Goal: Communication & Community: Answer question/provide support

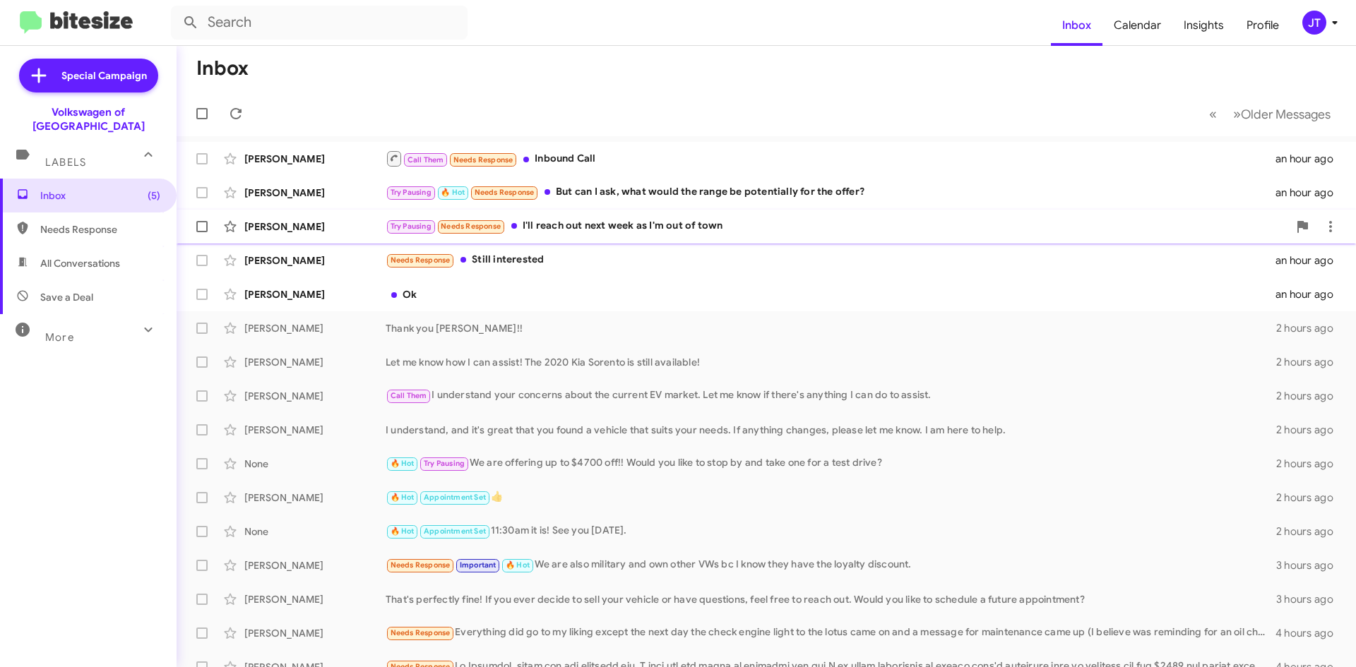
click at [653, 234] on div "Try Pausing Needs Response I'll reach out next week as I'm out of town" at bounding box center [837, 226] width 903 height 16
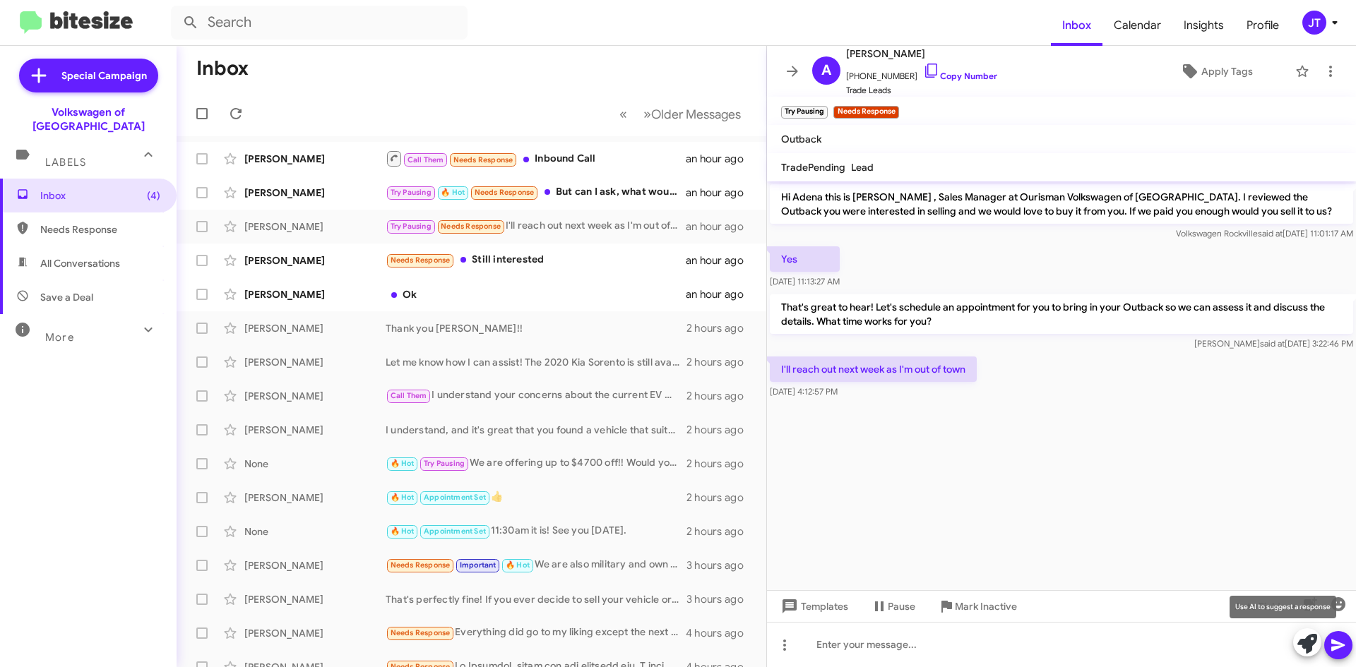
click at [1315, 655] on span at bounding box center [1307, 644] width 20 height 31
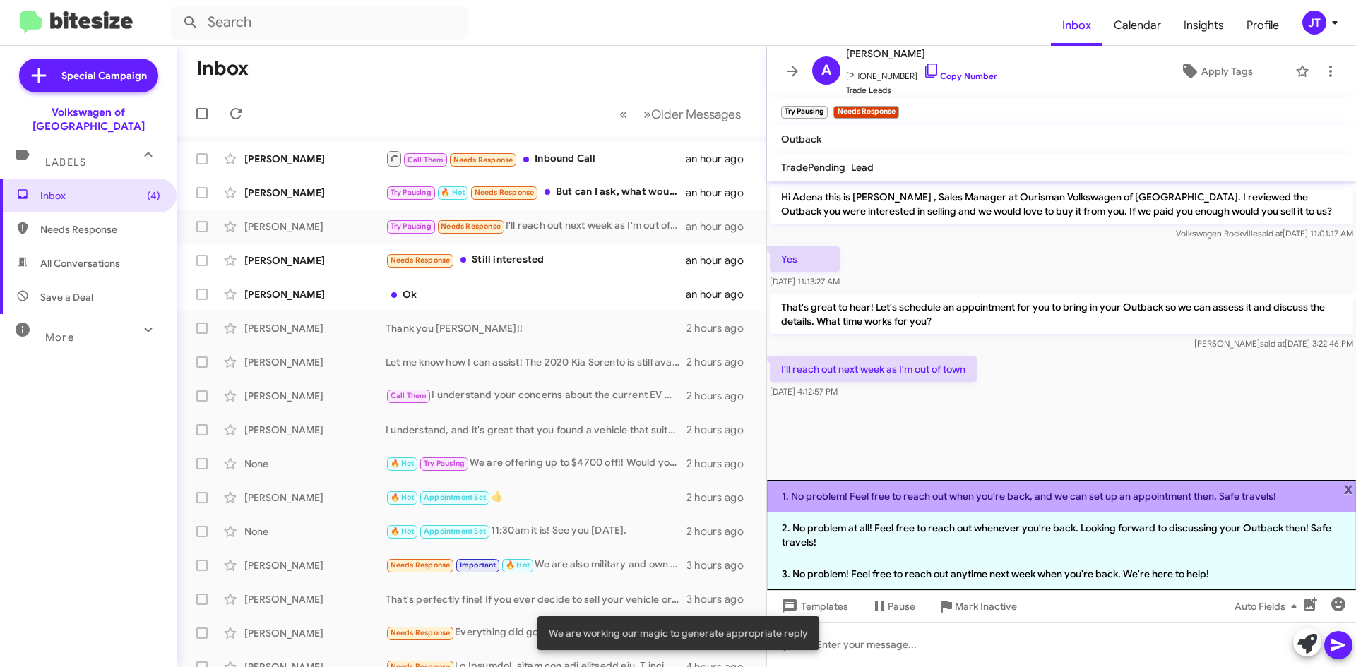
click at [976, 504] on li "1. No problem! Feel free to reach out when you're back, and we can set up an ap…" at bounding box center [1061, 496] width 589 height 32
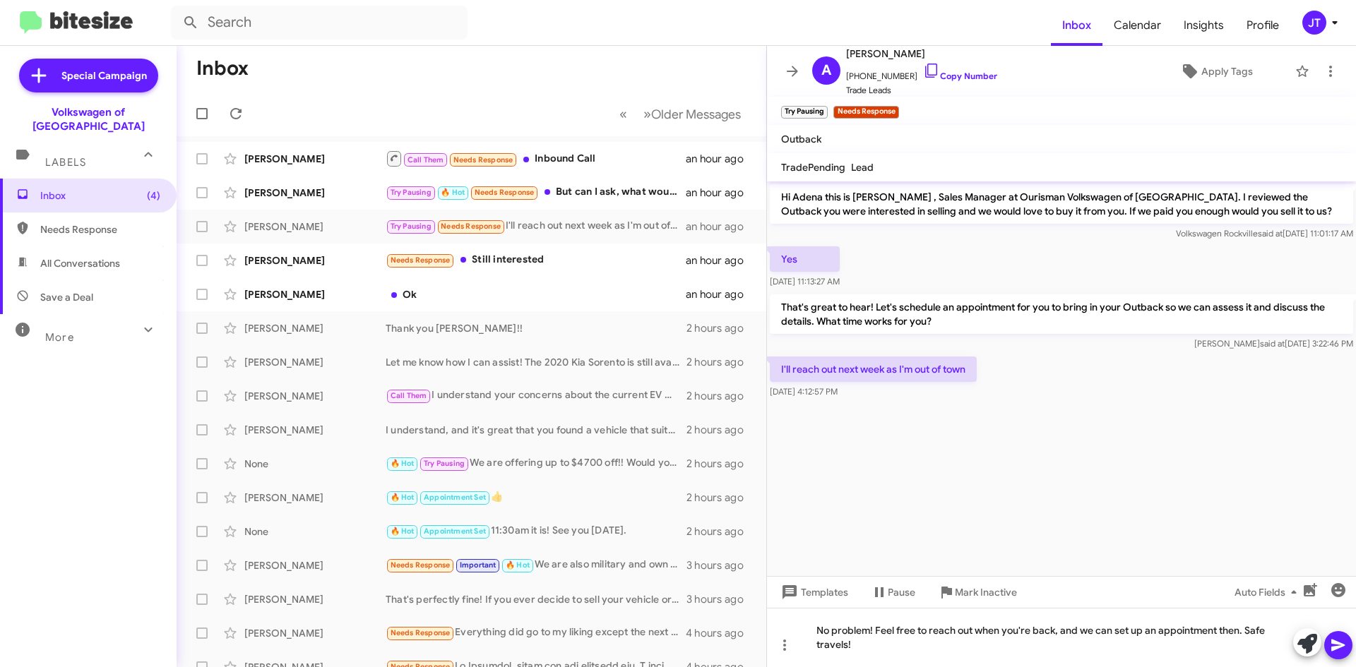
click at [1338, 646] on icon at bounding box center [1337, 646] width 13 height 12
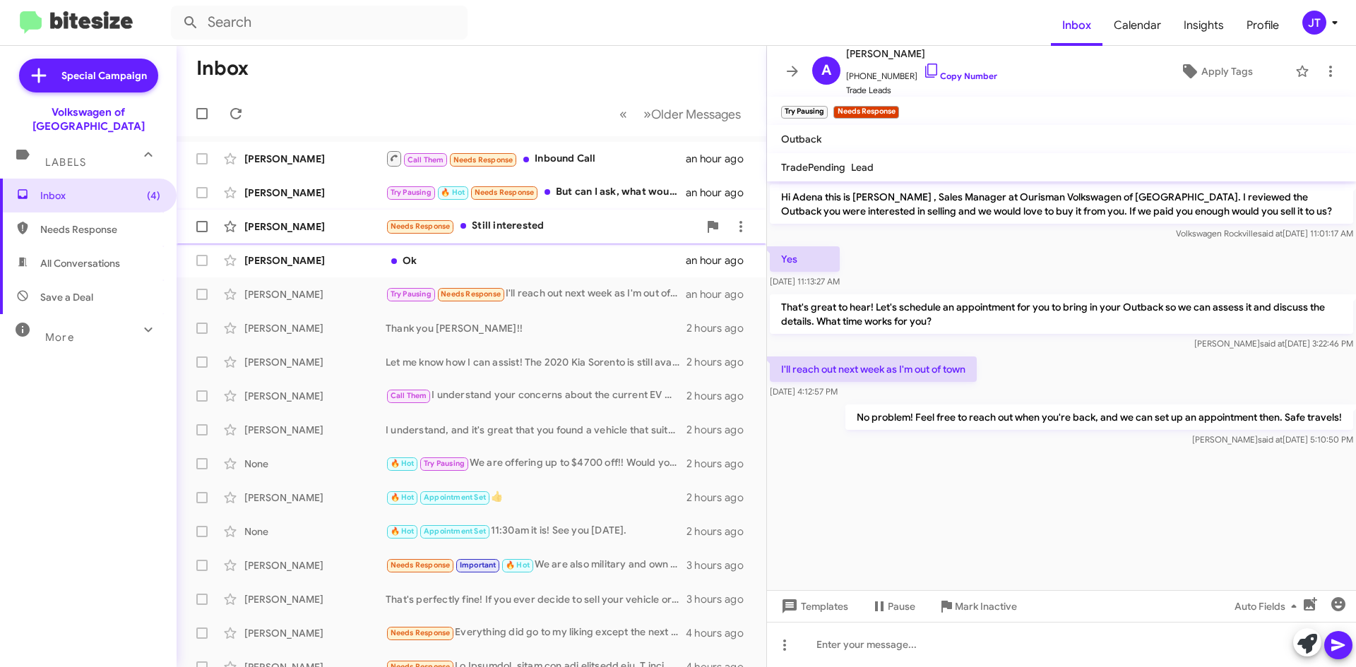
click at [532, 239] on div "[PERSON_NAME] Needs Response Still interested an hour ago" at bounding box center [471, 227] width 567 height 28
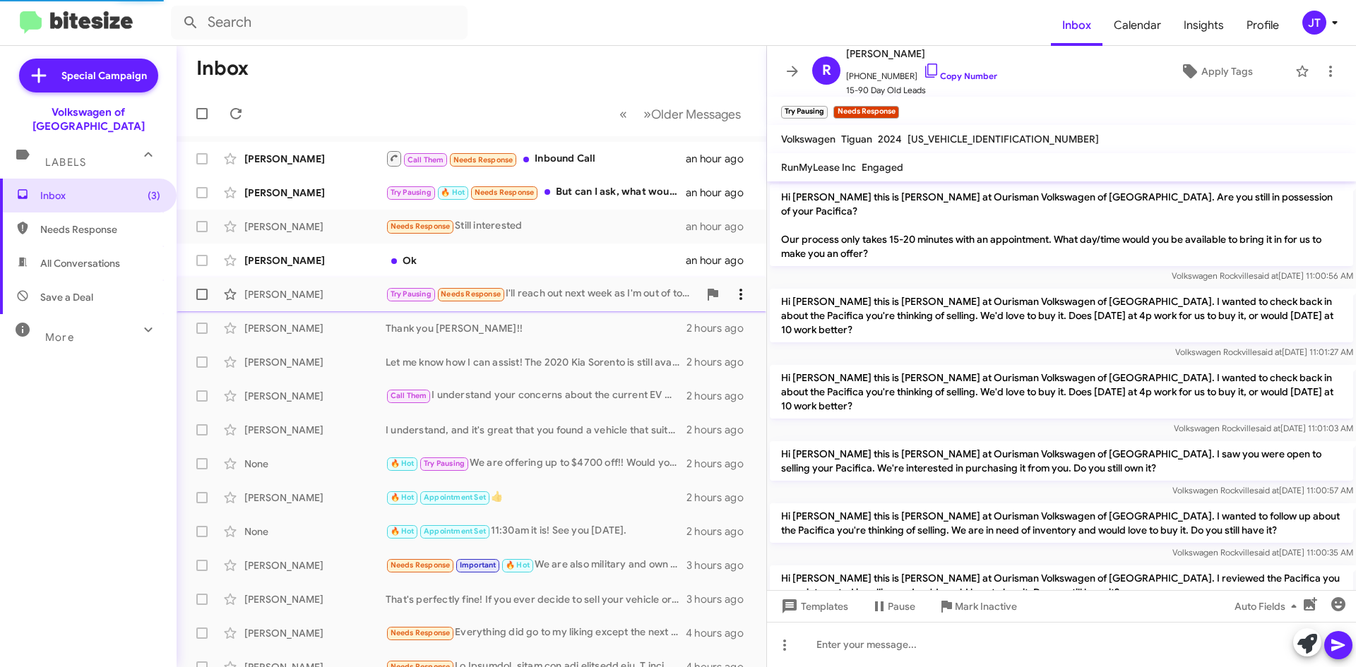
scroll to position [989, 0]
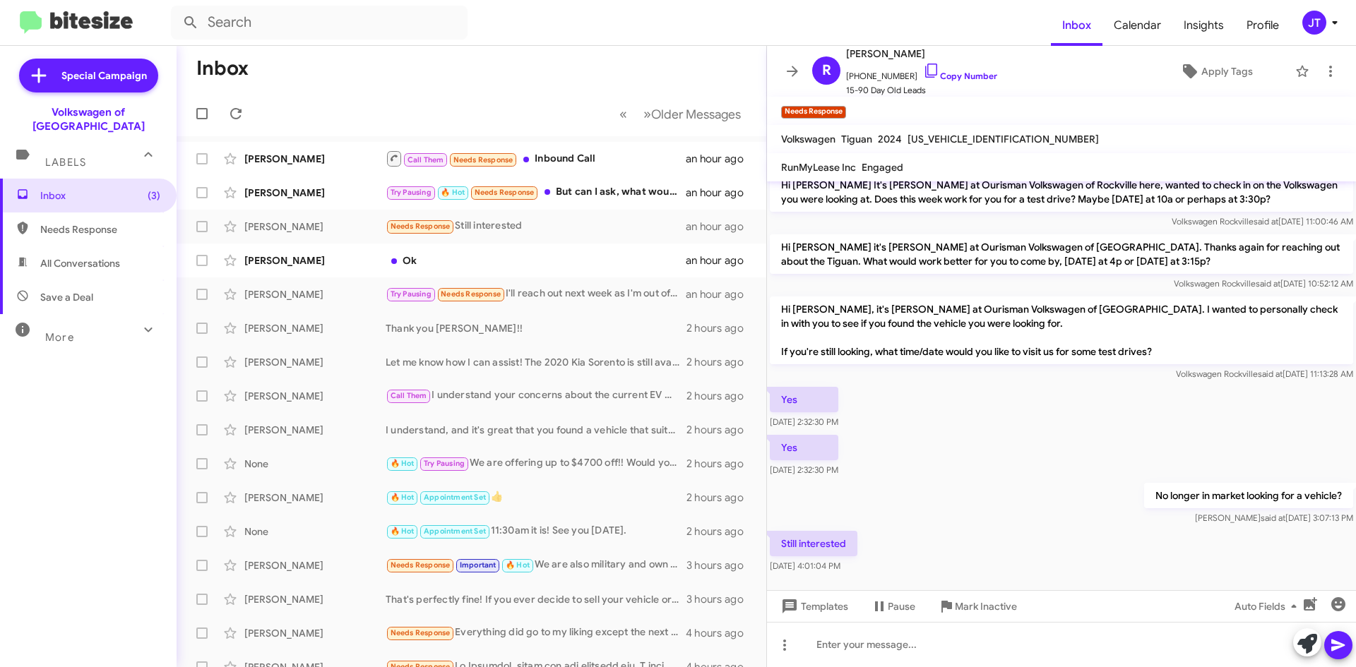
click at [972, 145] on span "[US_VEHICLE_IDENTIFICATION_NUMBER]" at bounding box center [1002, 139] width 191 height 13
copy span "[US_VEHICLE_IDENTIFICATION_NUMBER]"
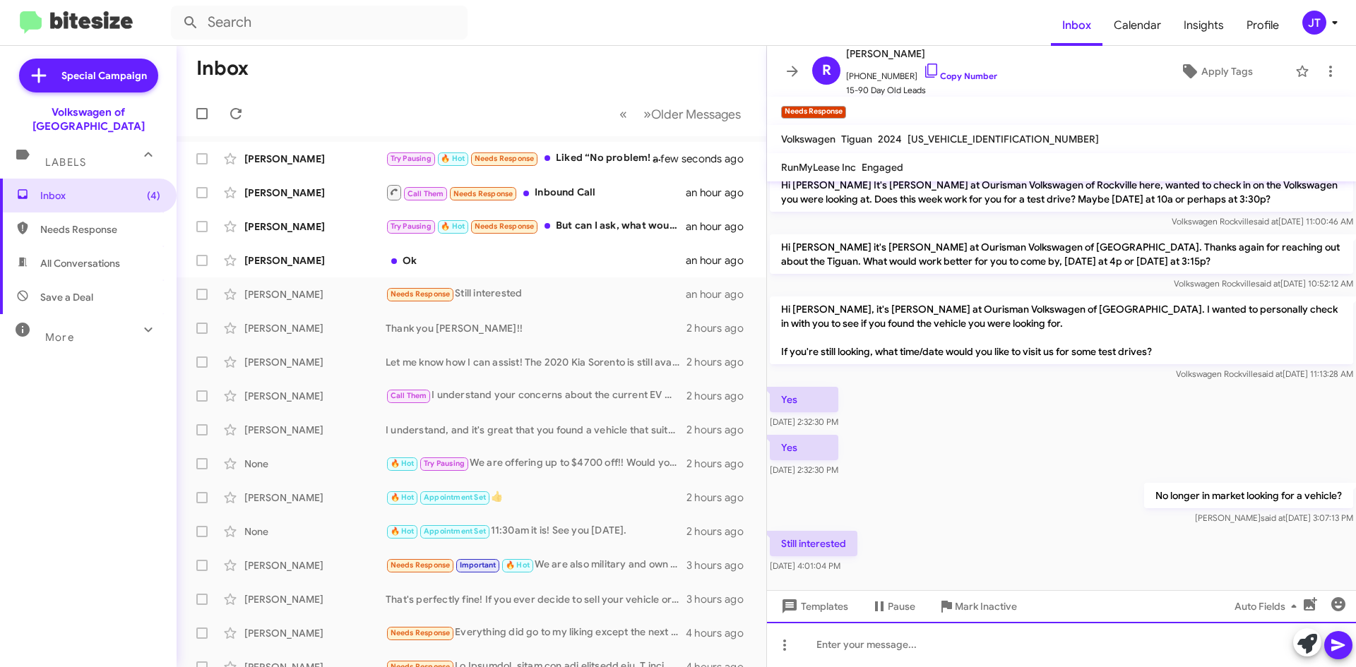
click at [908, 645] on div at bounding box center [1061, 644] width 589 height 45
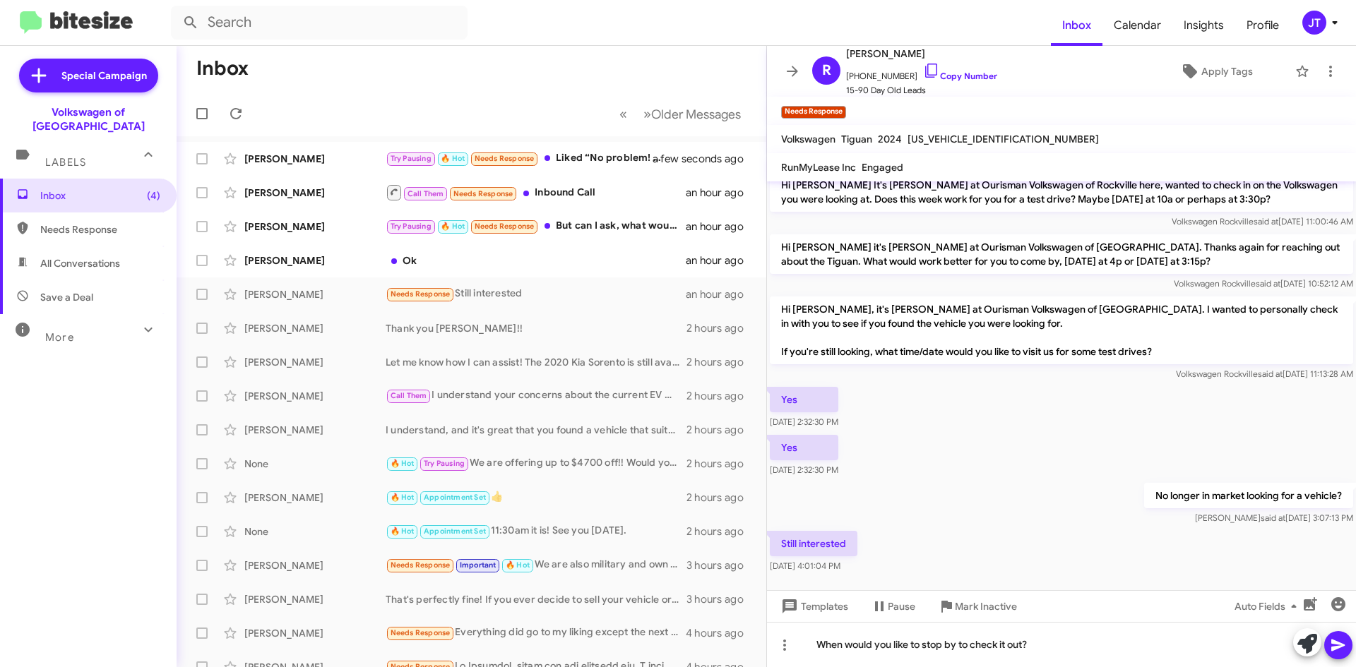
click at [1339, 636] on span at bounding box center [1338, 645] width 17 height 28
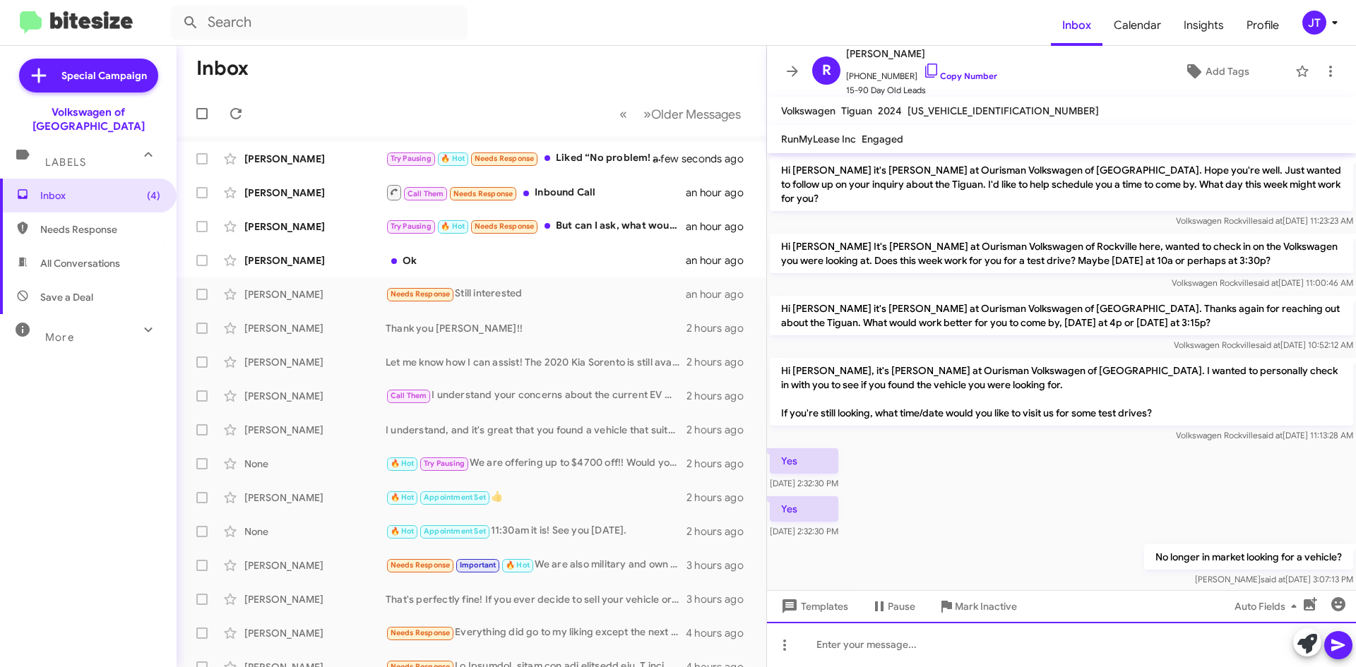
scroll to position [1238, 0]
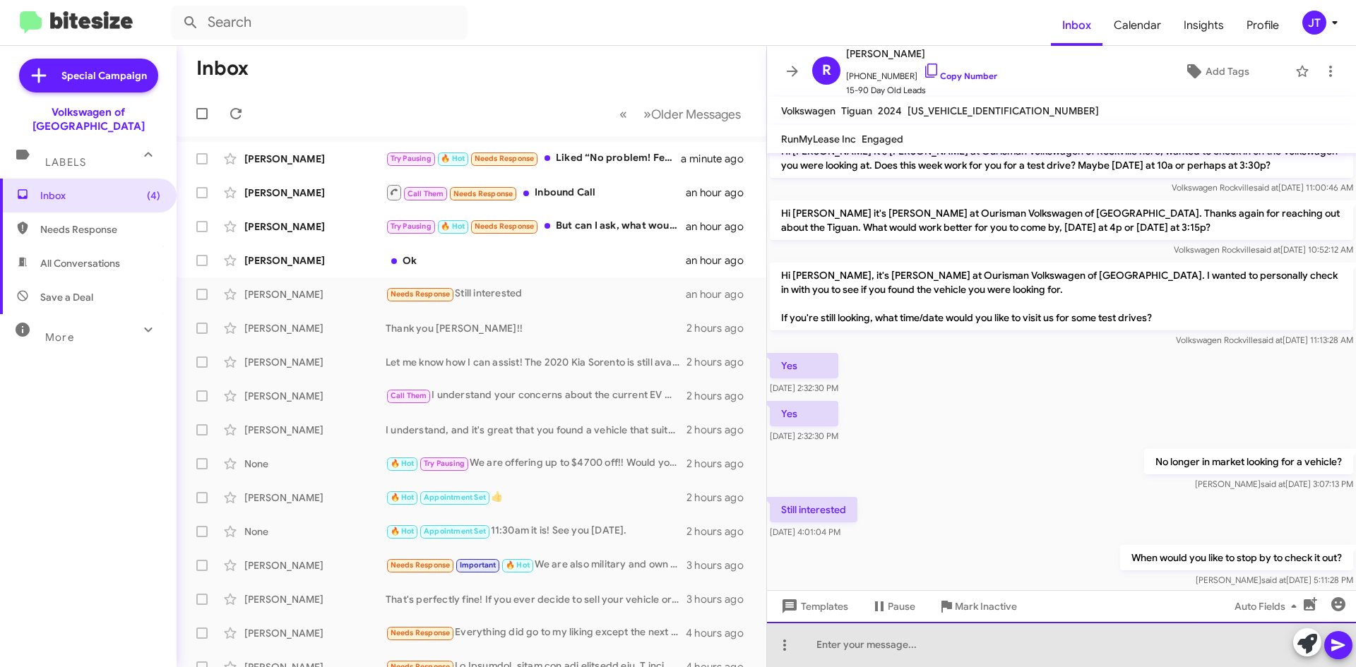
click at [915, 650] on div at bounding box center [1061, 644] width 589 height 45
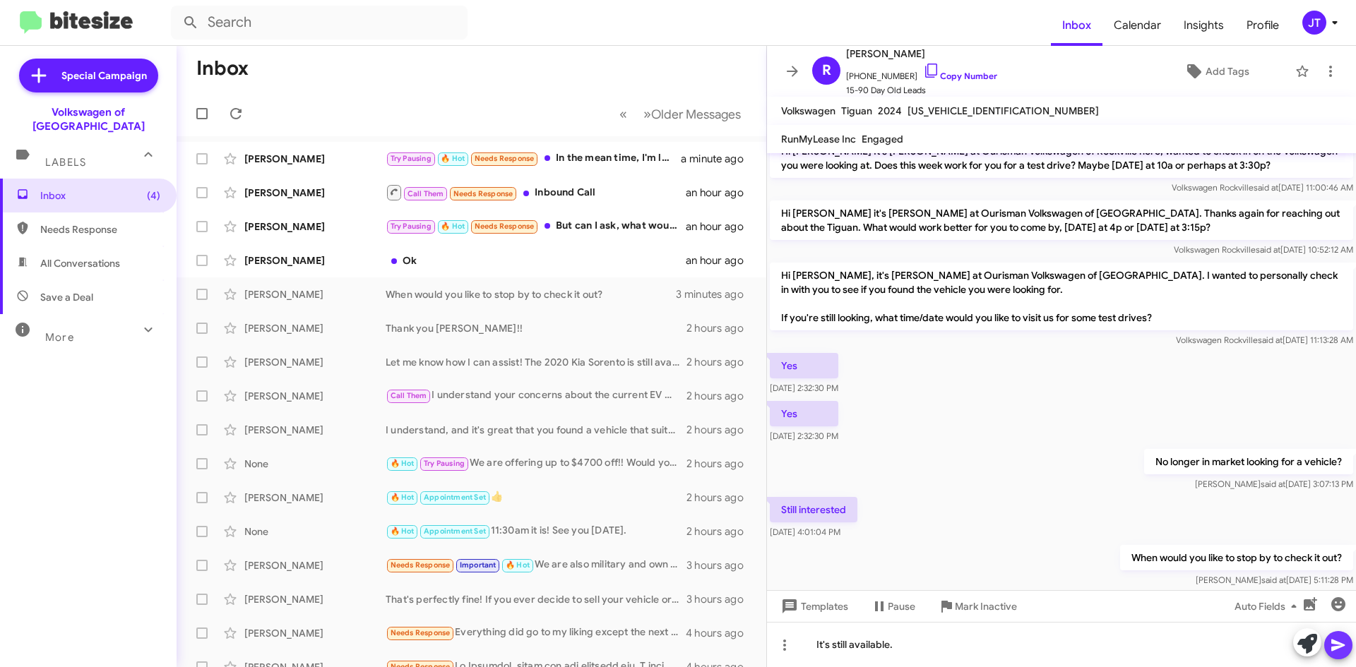
click at [1333, 638] on icon at bounding box center [1338, 645] width 17 height 17
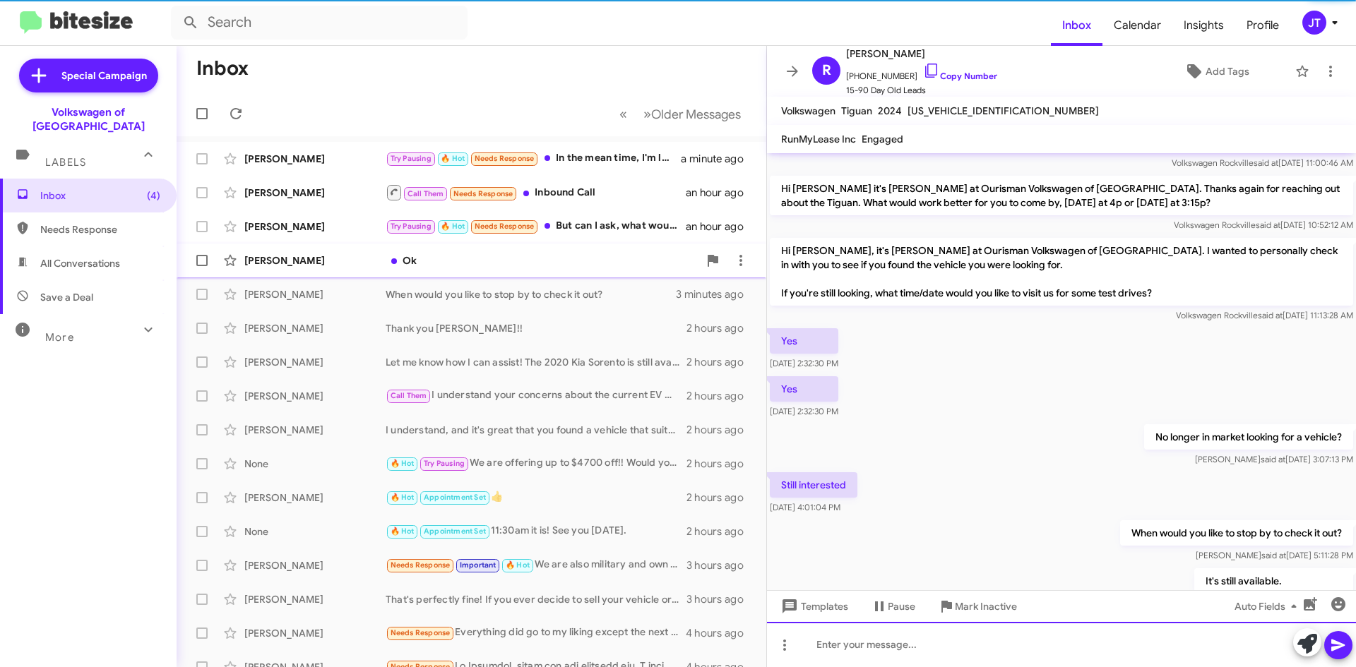
scroll to position [1289, 0]
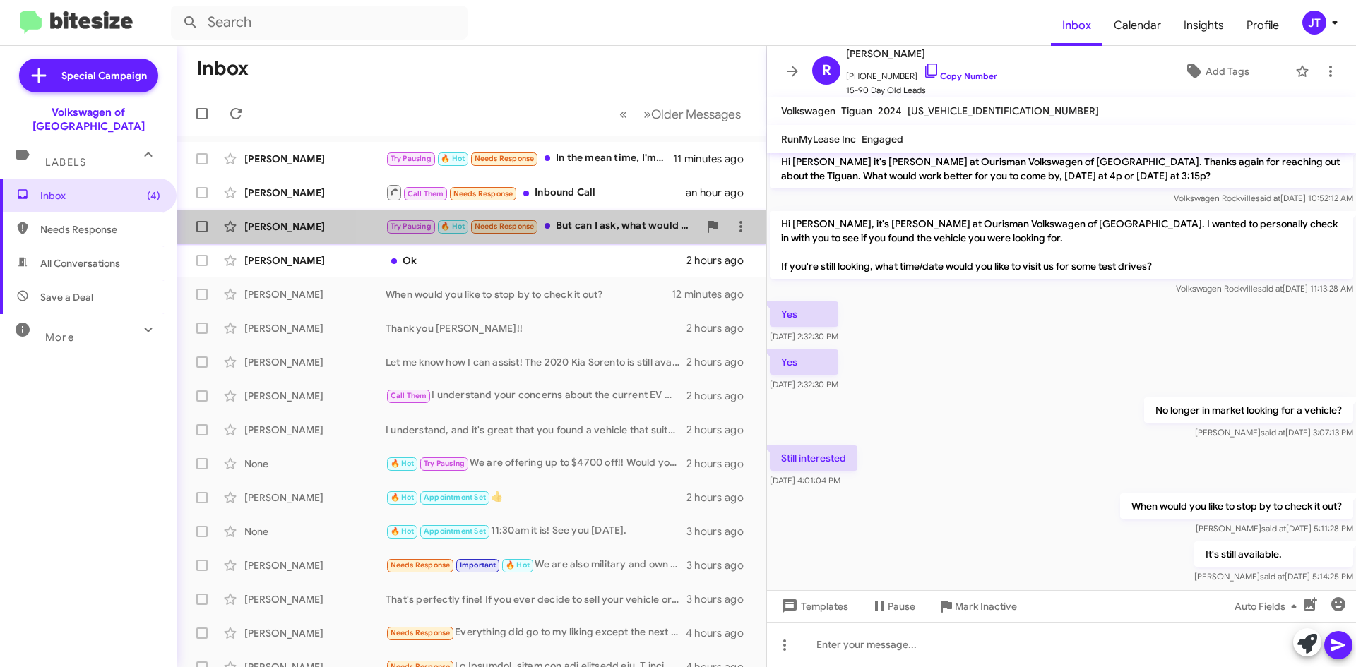
click at [618, 228] on div "Try Pausing 🔥 Hot Needs Response But can I ask, what would the range be potenti…" at bounding box center [542, 226] width 313 height 16
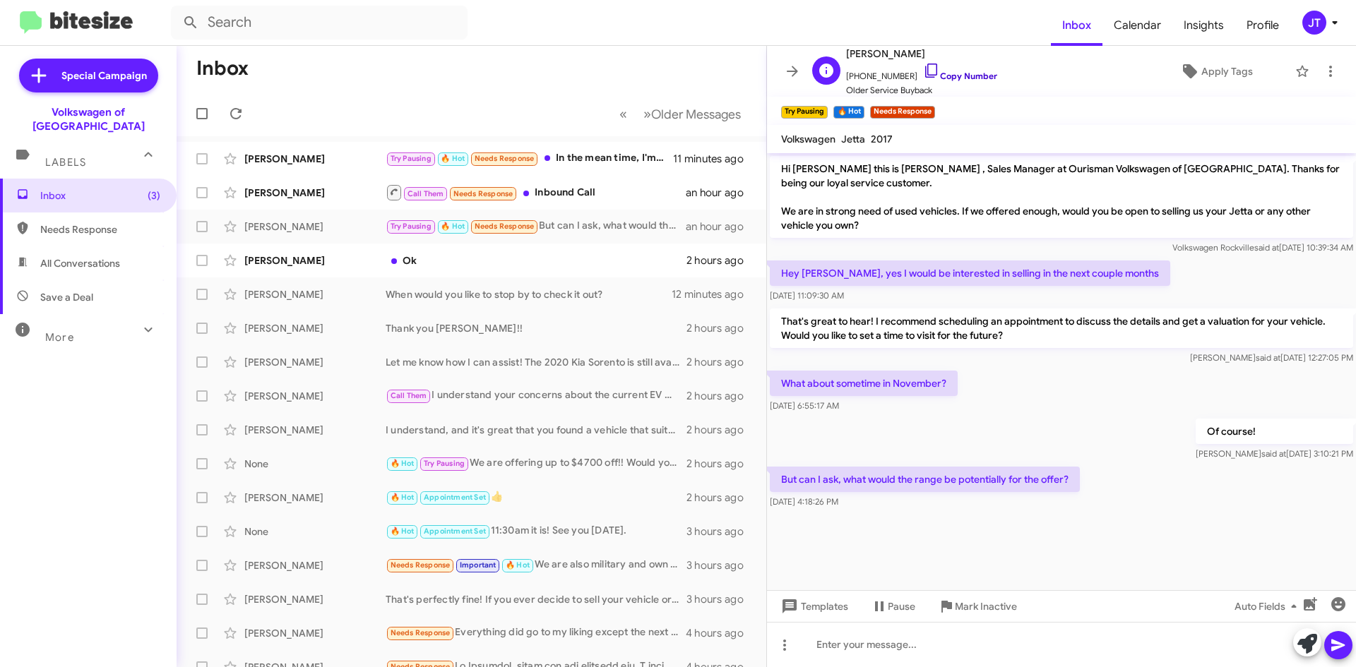
click at [965, 76] on link "Copy Number" at bounding box center [960, 76] width 74 height 11
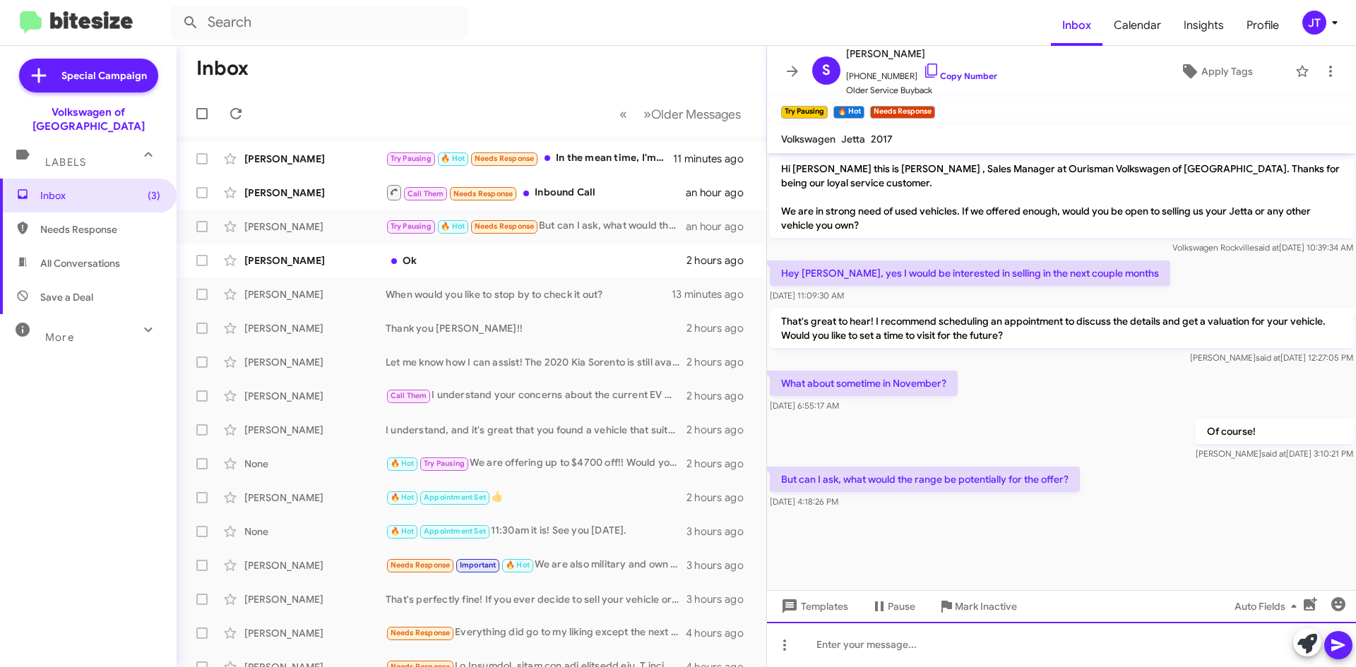
click at [919, 641] on div at bounding box center [1061, 644] width 589 height 45
click at [989, 645] on div "It all depends on the miles and the conditin" at bounding box center [1061, 644] width 589 height 45
drag, startPoint x: 1046, startPoint y: 633, endPoint x: 1002, endPoint y: 646, distance: 45.6
click at [1002, 646] on div "It all depends on the miles and the condition. We" at bounding box center [1061, 644] width 589 height 45
click at [1080, 646] on div "It all depends on the miles and the condition. We" at bounding box center [1061, 644] width 589 height 45
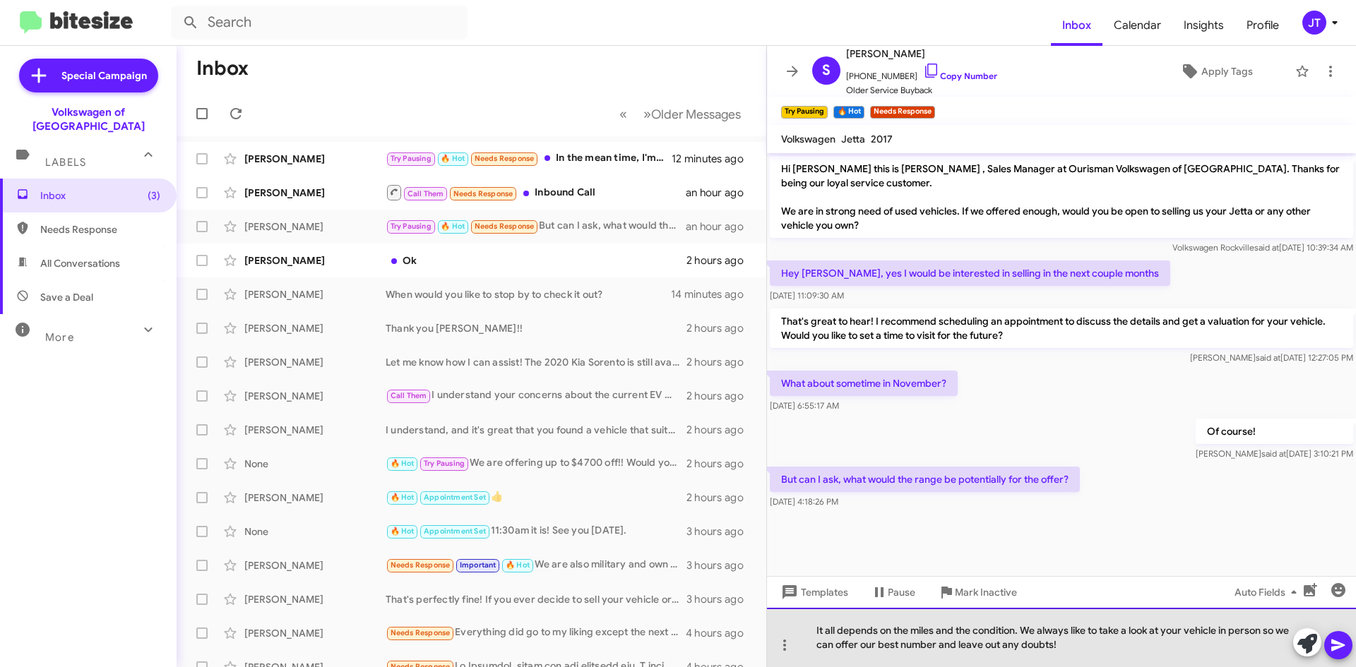
click at [1173, 635] on div "It all depends on the miles and the condition. We always like to take a look at…" at bounding box center [1061, 637] width 589 height 59
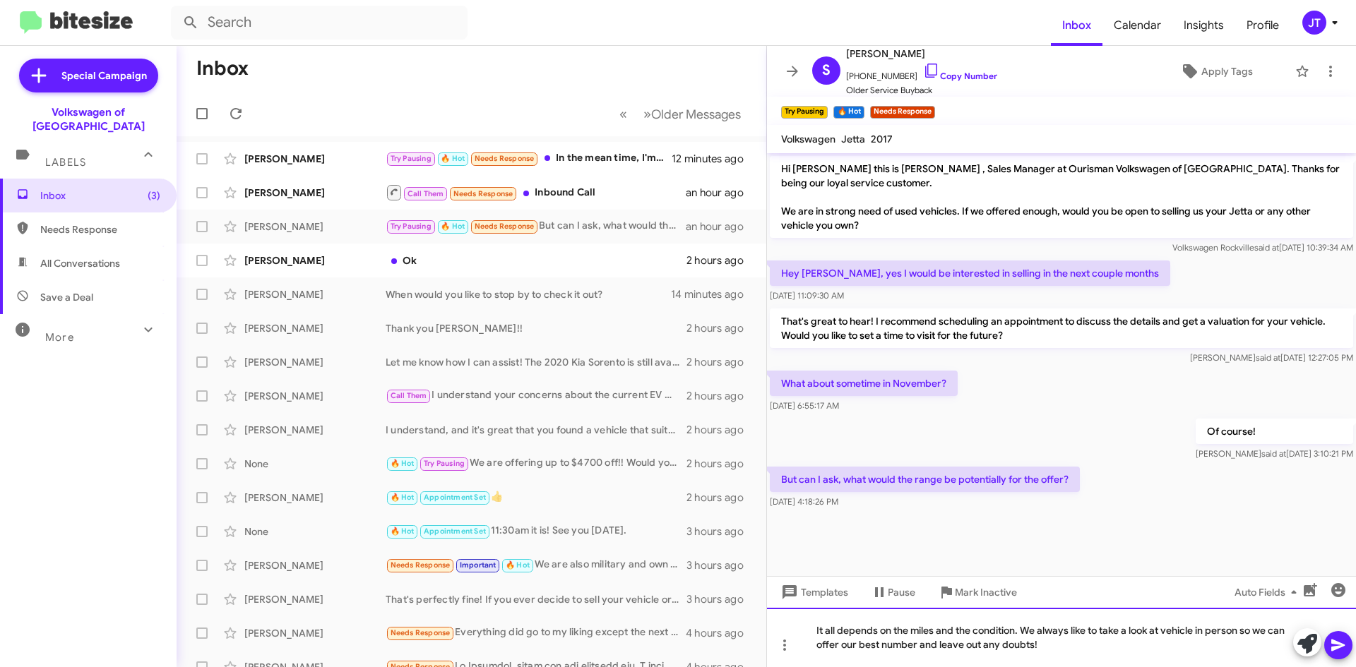
click at [1203, 636] on div "It all depends on the miles and the condition. We always like to take a look at…" at bounding box center [1061, 637] width 589 height 59
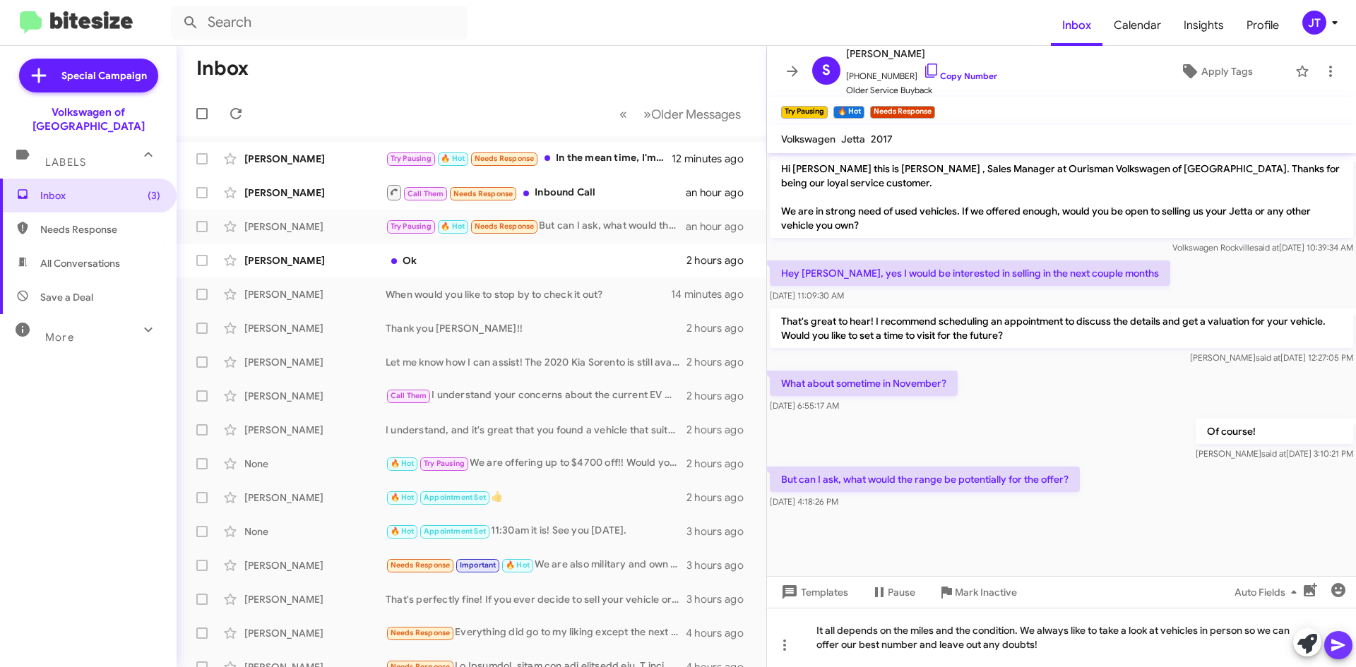
click at [1342, 642] on icon at bounding box center [1338, 645] width 17 height 17
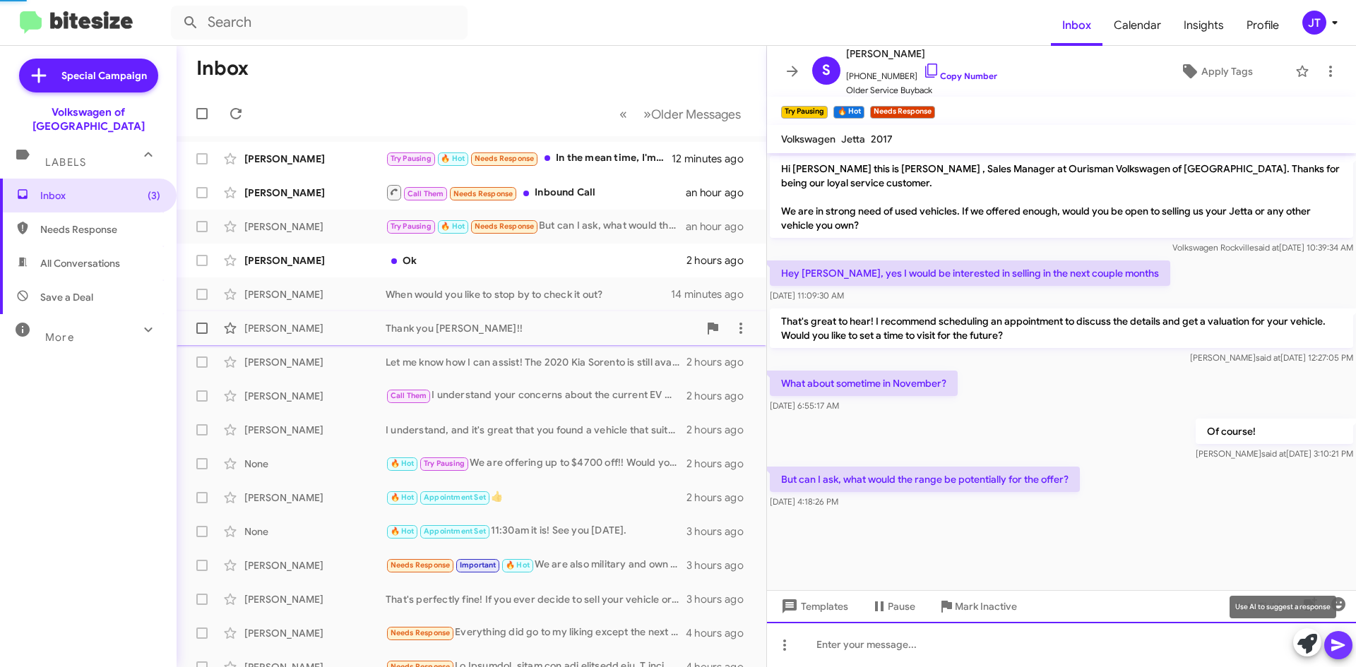
scroll to position [8, 0]
